Goal: Task Accomplishment & Management: Complete application form

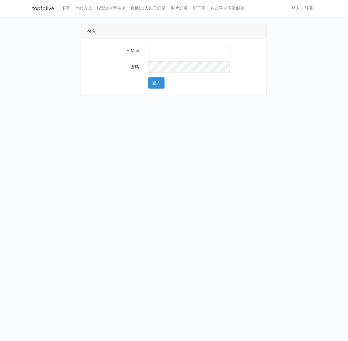
click at [173, 50] on input "E-Mail" at bounding box center [189, 50] width 82 height 11
type input "watin5408@gmail.com"
click at [162, 80] on button "登入" at bounding box center [156, 82] width 16 height 11
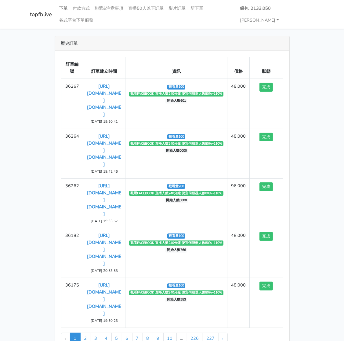
click at [65, 9] on link "下單" at bounding box center [63, 8] width 13 height 12
